Goal: Task Accomplishment & Management: Manage account settings

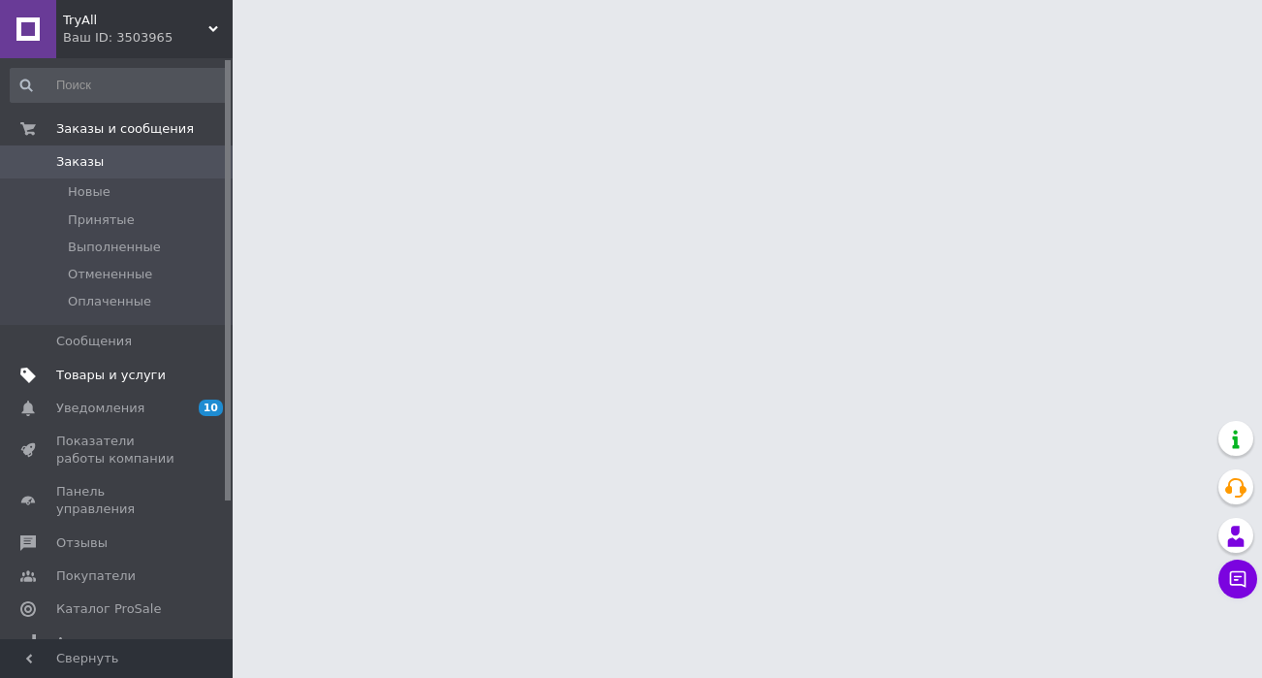
click at [90, 373] on span "Товары и услуги" at bounding box center [111, 374] width 110 height 17
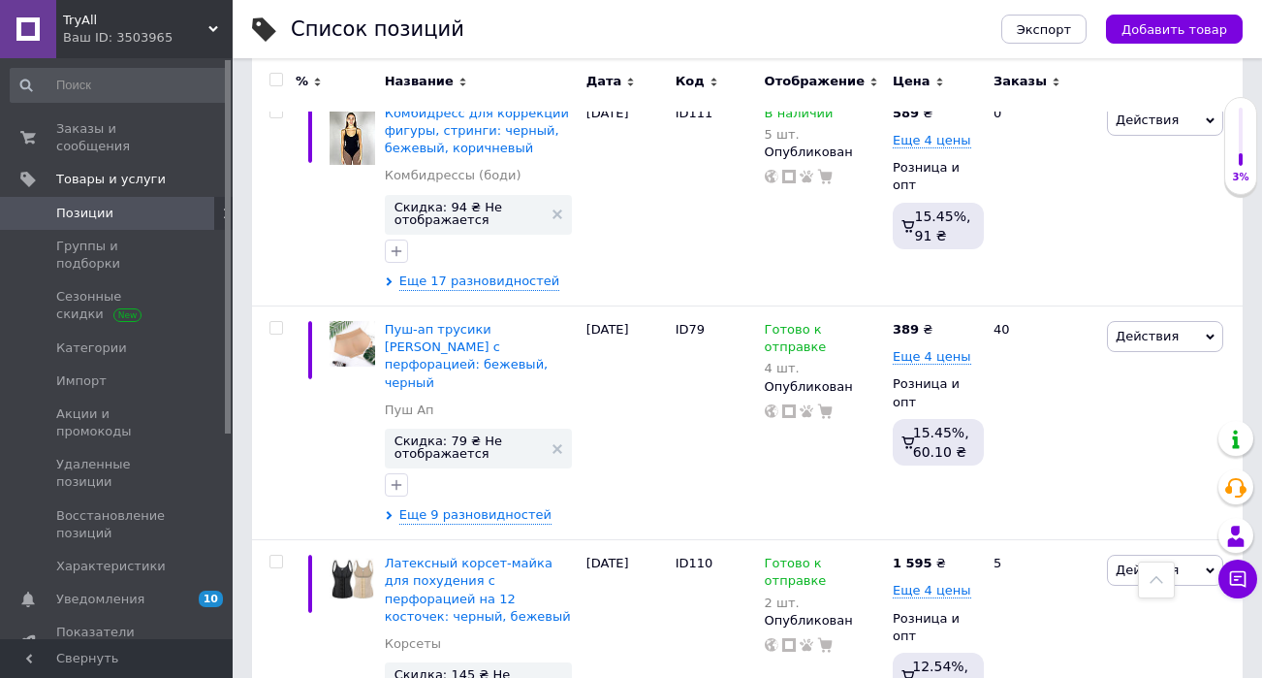
scroll to position [1086, 0]
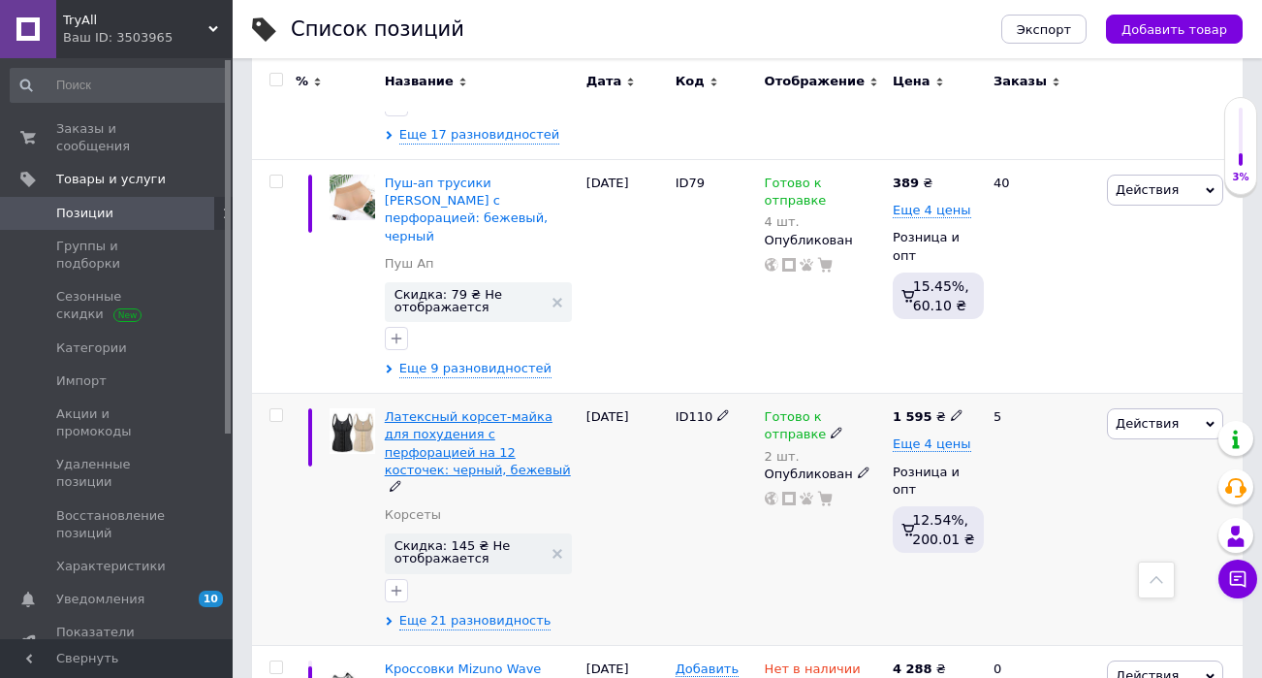
click at [465, 409] on span "Латексный корсет-майка для похудения c перфорацией на 12 косточек: черный, беже…" at bounding box center [478, 443] width 186 height 68
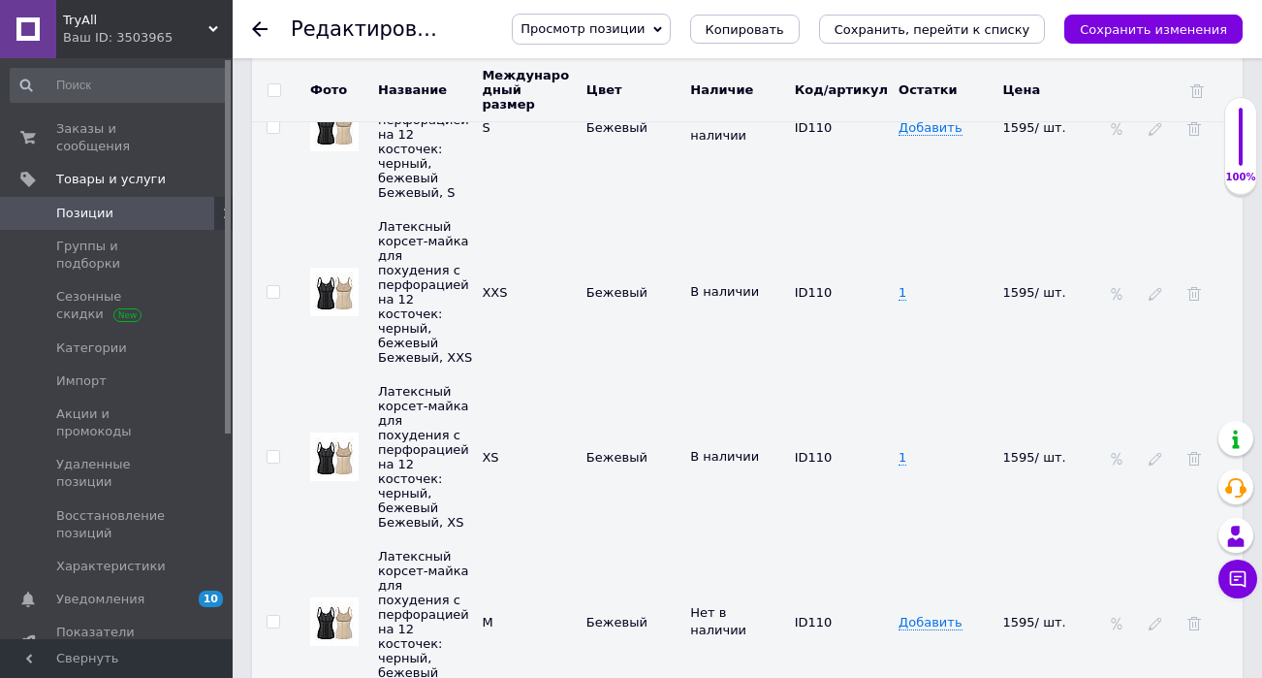
scroll to position [5082, 0]
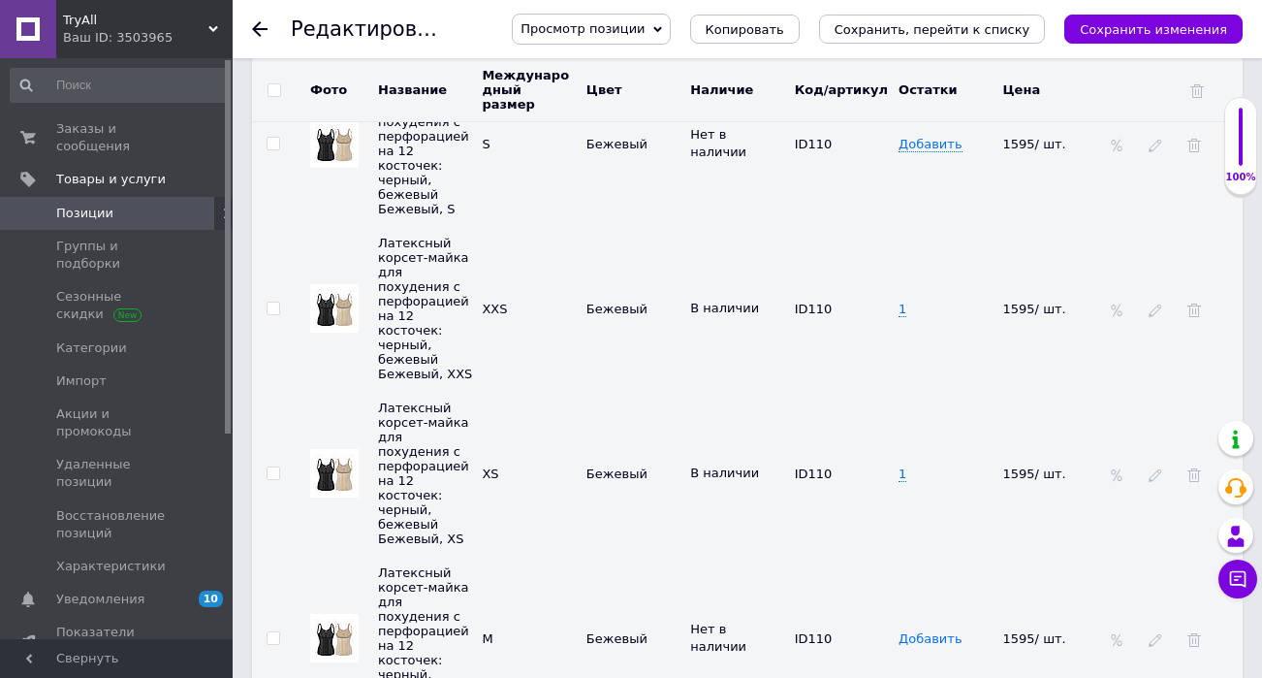
click at [929, 631] on span "Добавить" at bounding box center [930, 639] width 63 height 16
type input "1"
click at [793, 555] on td "ID110" at bounding box center [842, 637] width 104 height 165
click at [751, 639] on icon at bounding box center [757, 645] width 12 height 12
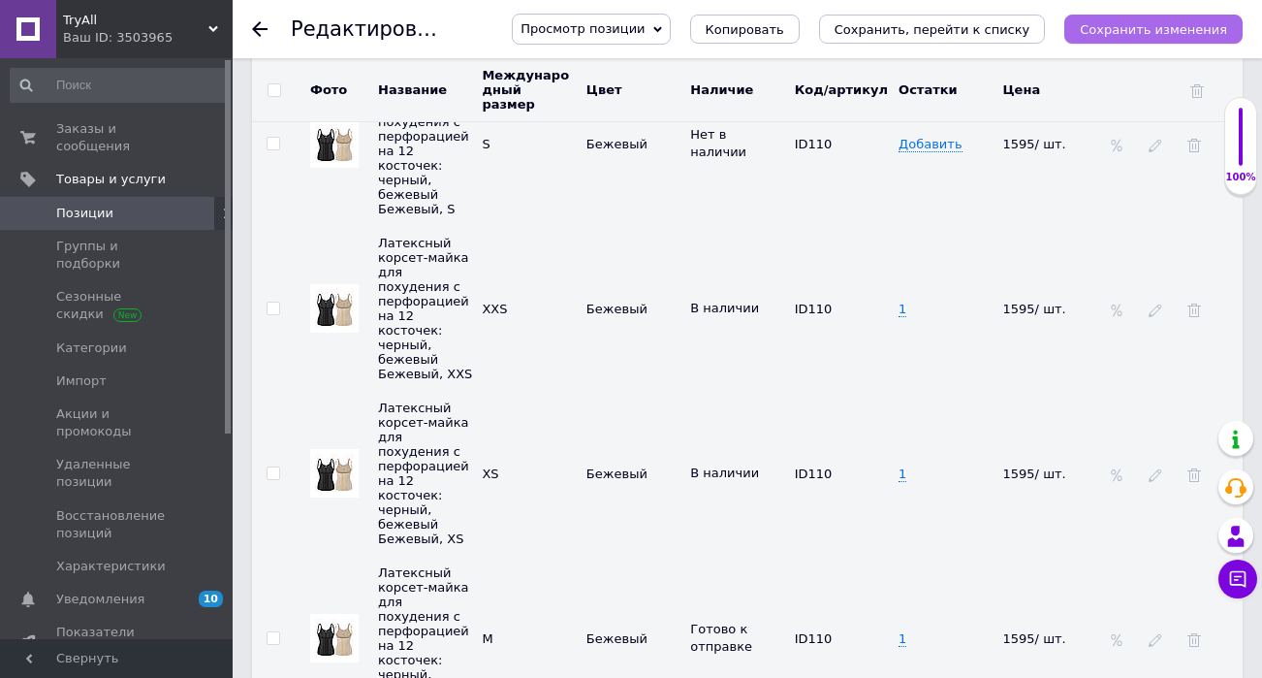
click at [1137, 22] on icon "Сохранить изменения" at bounding box center [1153, 29] width 147 height 15
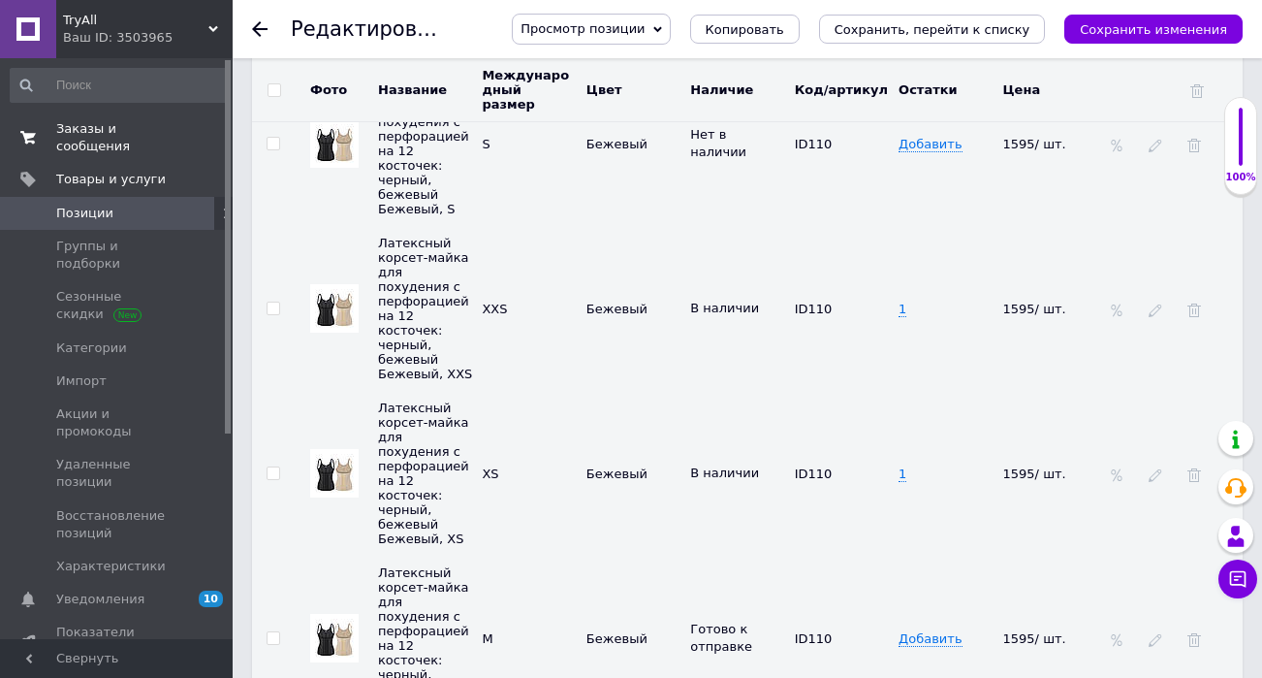
click at [90, 146] on span "Заказы и сообщения" at bounding box center [117, 137] width 123 height 35
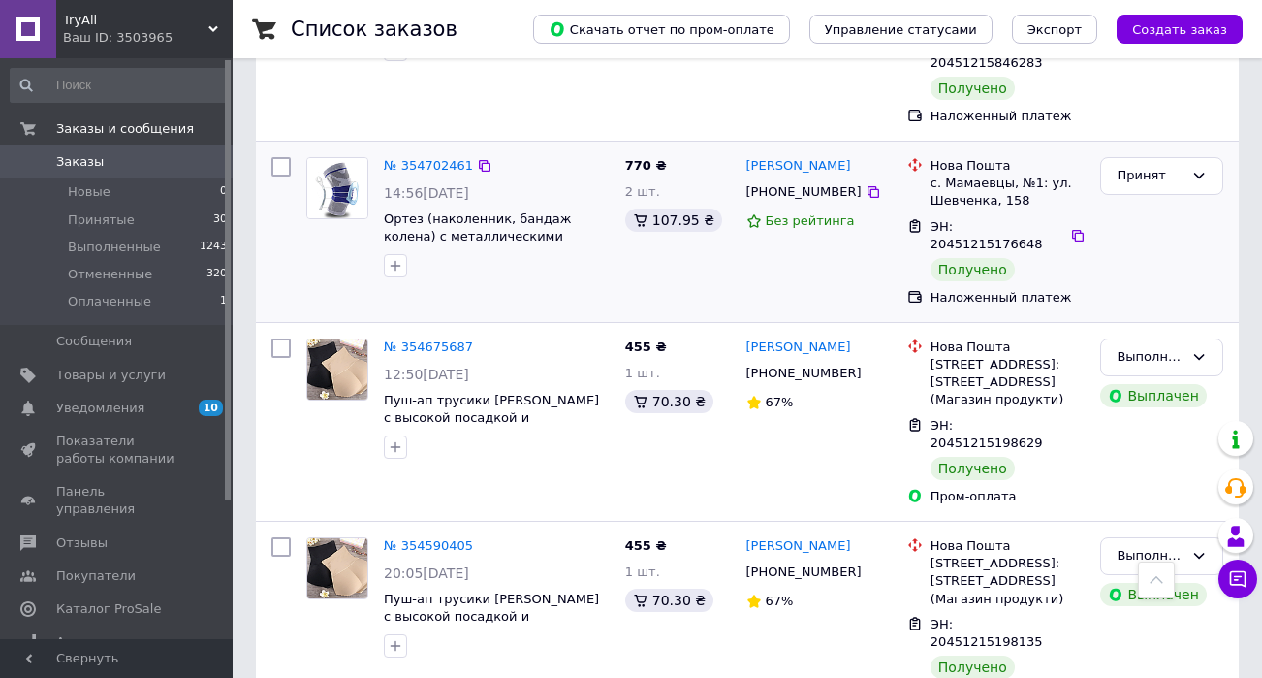
scroll to position [3341, 0]
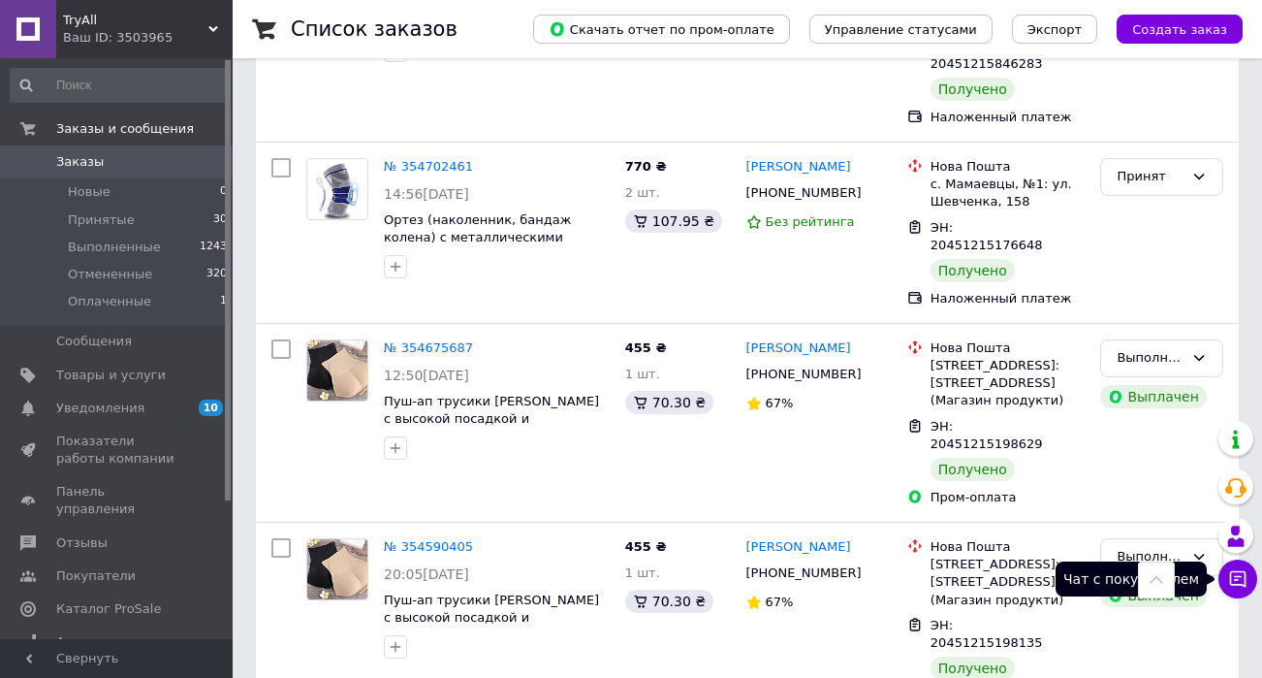
click at [1238, 581] on icon at bounding box center [1237, 578] width 19 height 19
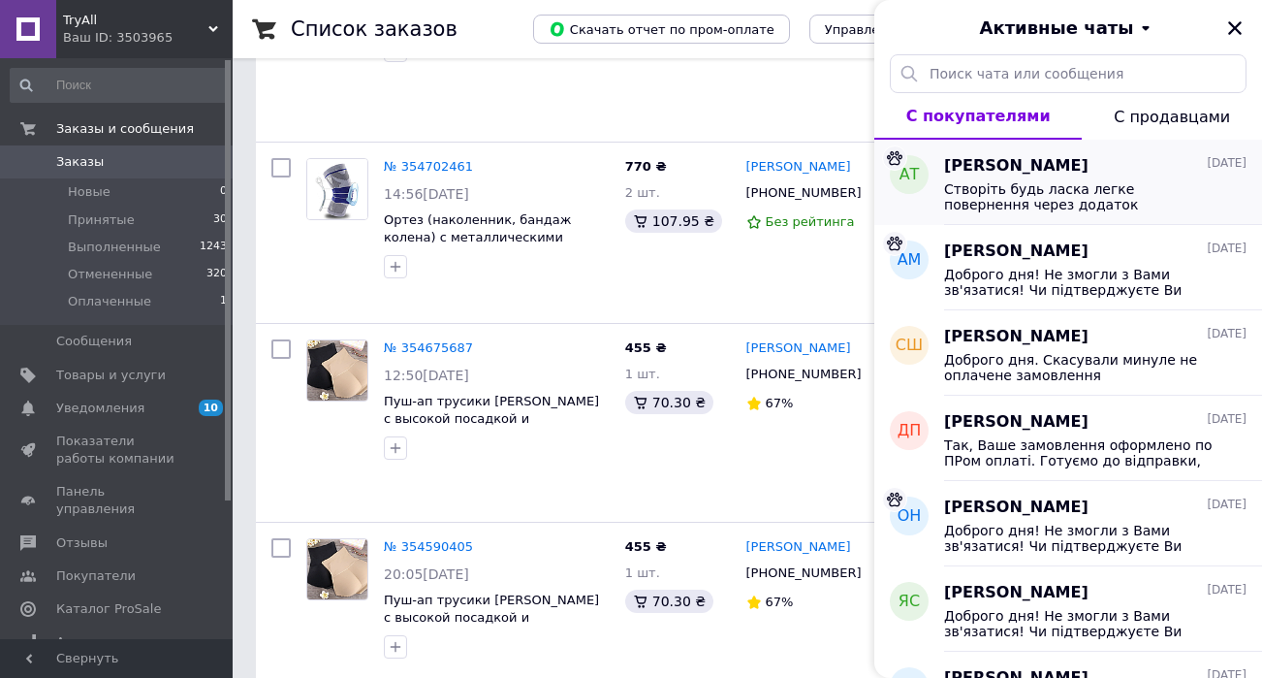
click at [1163, 174] on div "[PERSON_NAME] [DATE]" at bounding box center [1095, 166] width 302 height 22
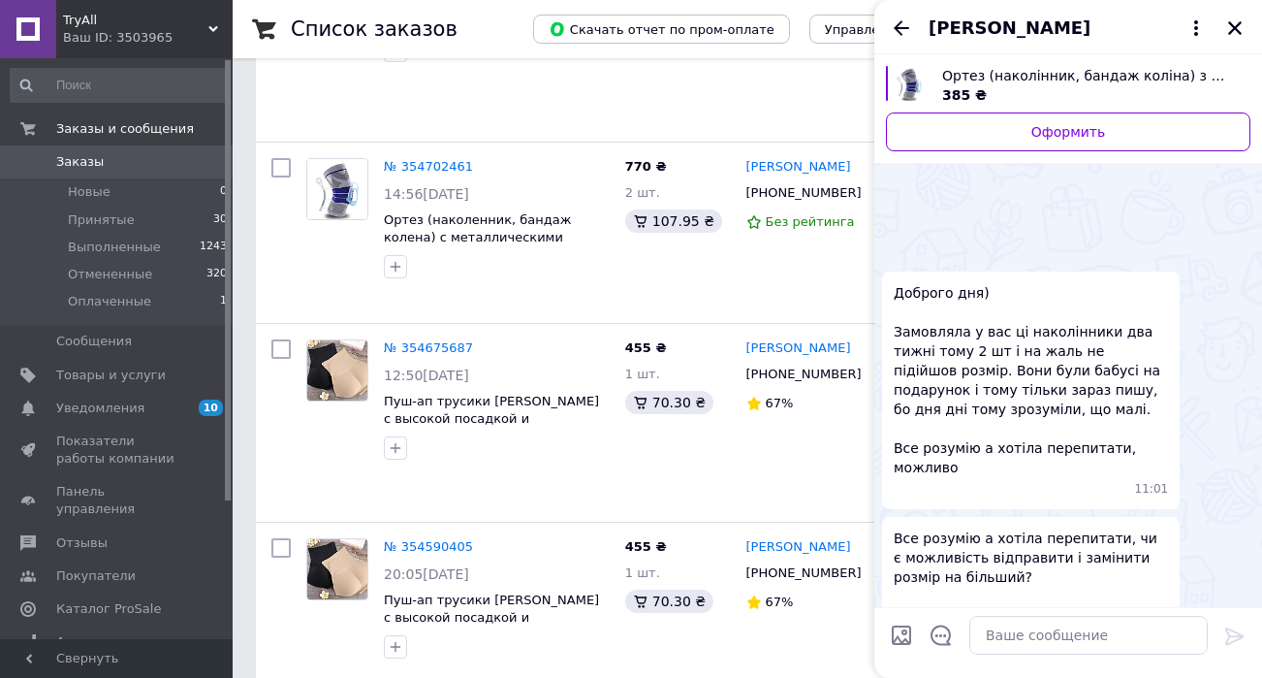
scroll to position [394, 0]
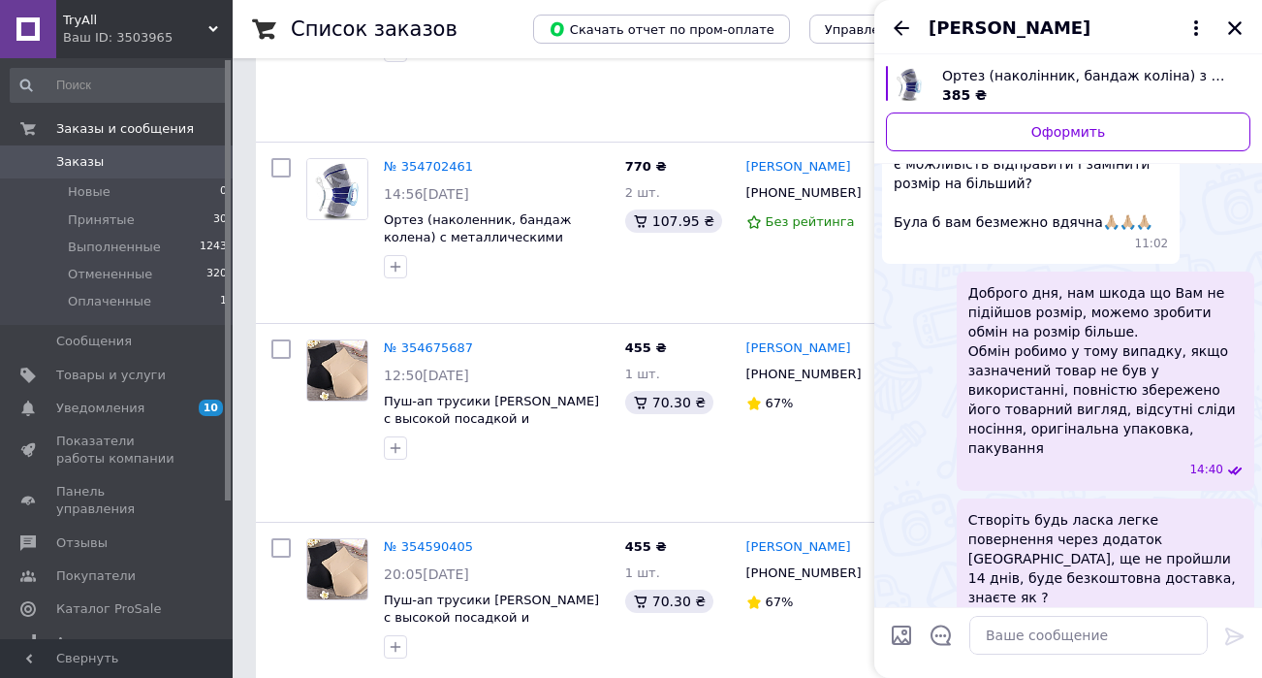
click at [1017, 79] on span "Ортез (наколінник, бандаж коліна) з металевими вставками синій 3XL" at bounding box center [1088, 75] width 293 height 19
drag, startPoint x: 1046, startPoint y: 27, endPoint x: 974, endPoint y: 25, distance: 71.8
click at [974, 25] on span "[PERSON_NAME]" at bounding box center [1049, 28] width 240 height 25
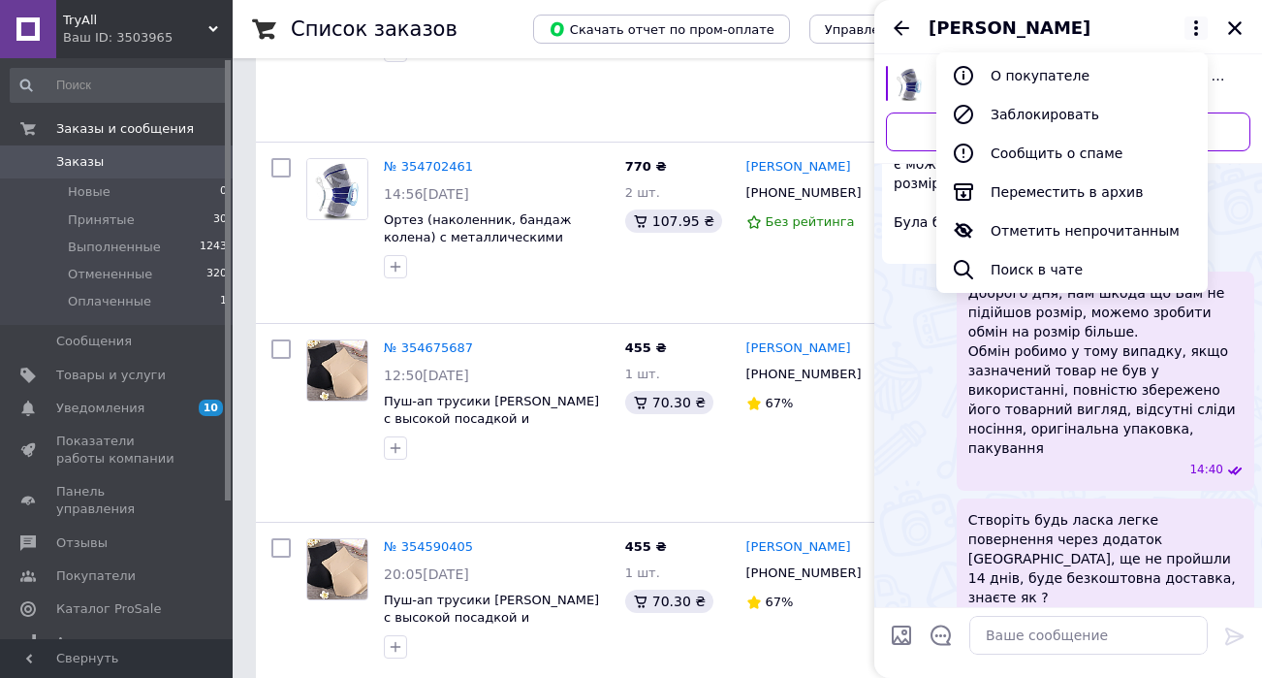
click at [921, 370] on div "Доброго дня, нам шкода що Вам не підійшов розмір, можемо зробити обмін на розмі…" at bounding box center [1068, 380] width 372 height 218
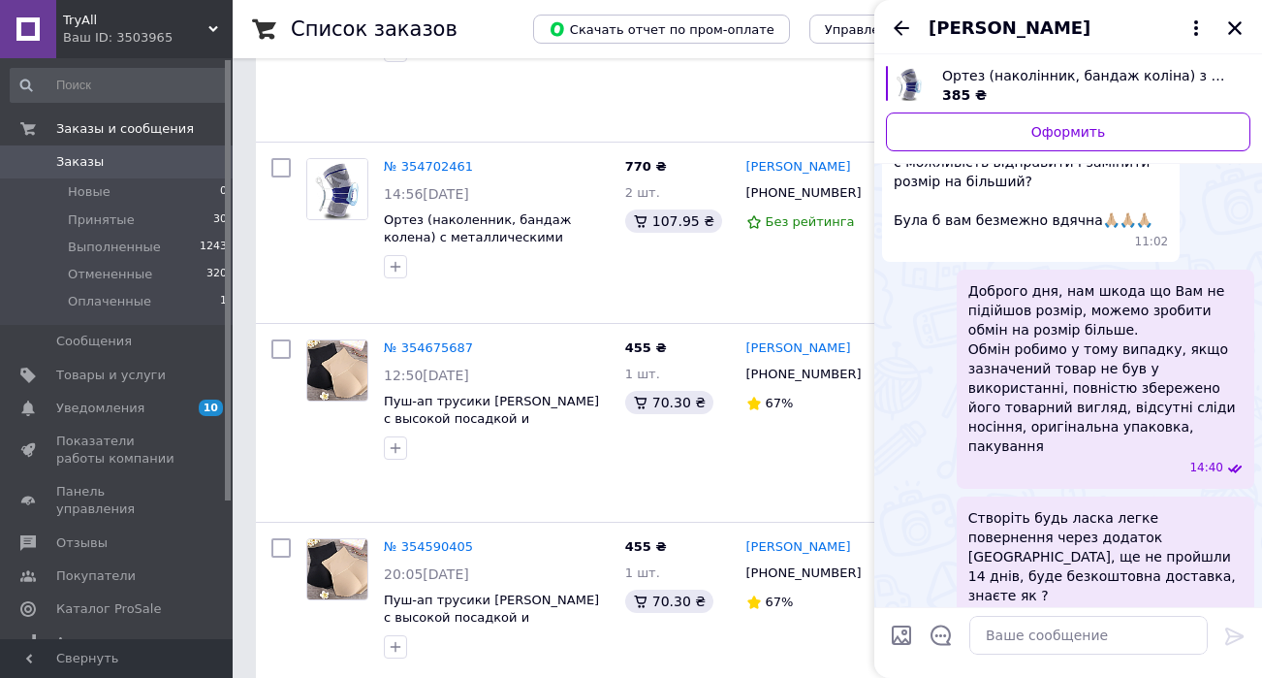
scroll to position [344, 0]
